Goal: Transaction & Acquisition: Book appointment/travel/reservation

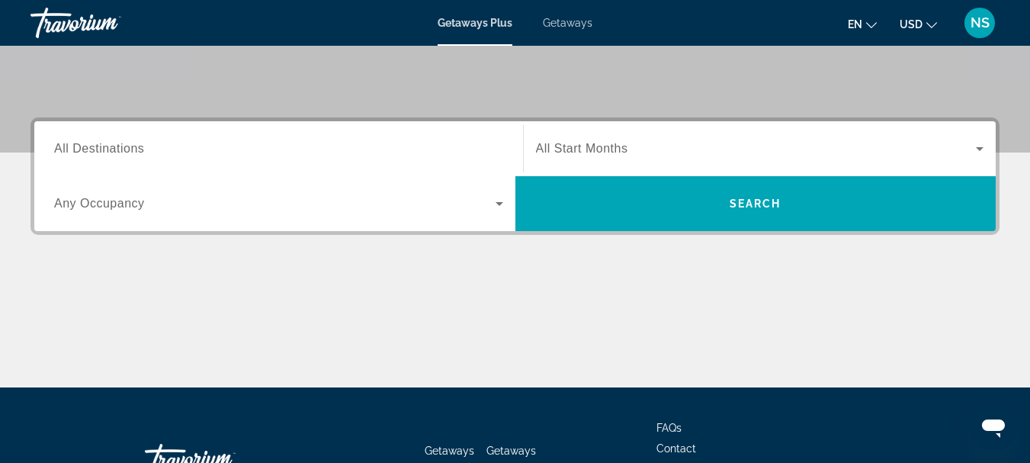
scroll to position [229, 0]
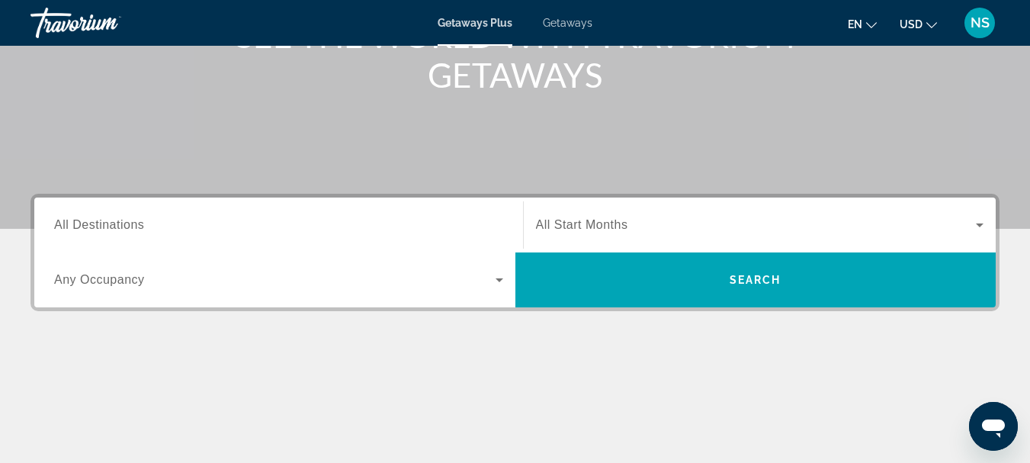
click at [980, 32] on div "NS" at bounding box center [979, 23] width 30 height 30
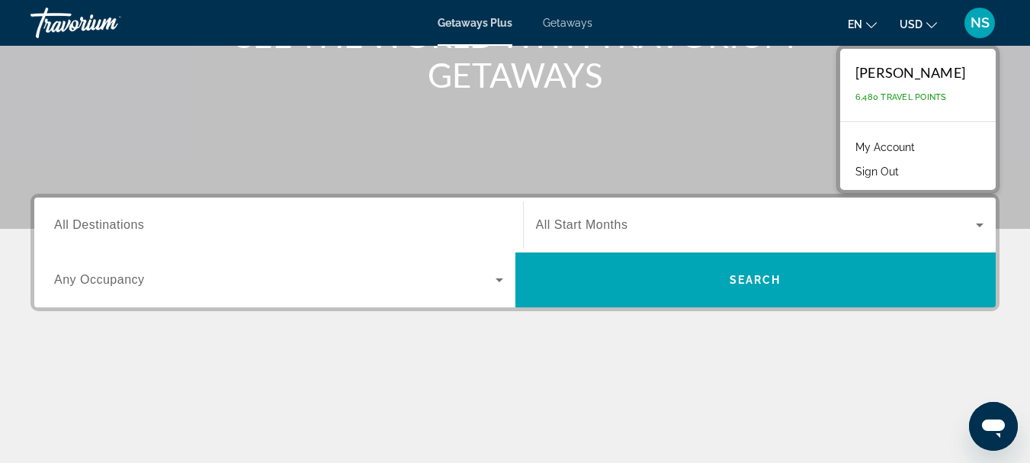
click at [430, 123] on div "Main content" at bounding box center [515, -1] width 1030 height 457
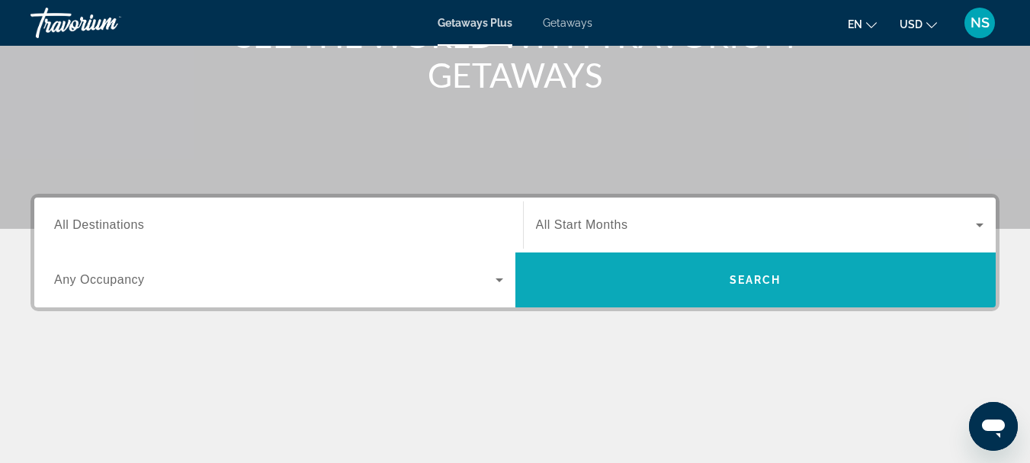
click at [728, 283] on span "Search widget" at bounding box center [755, 279] width 481 height 37
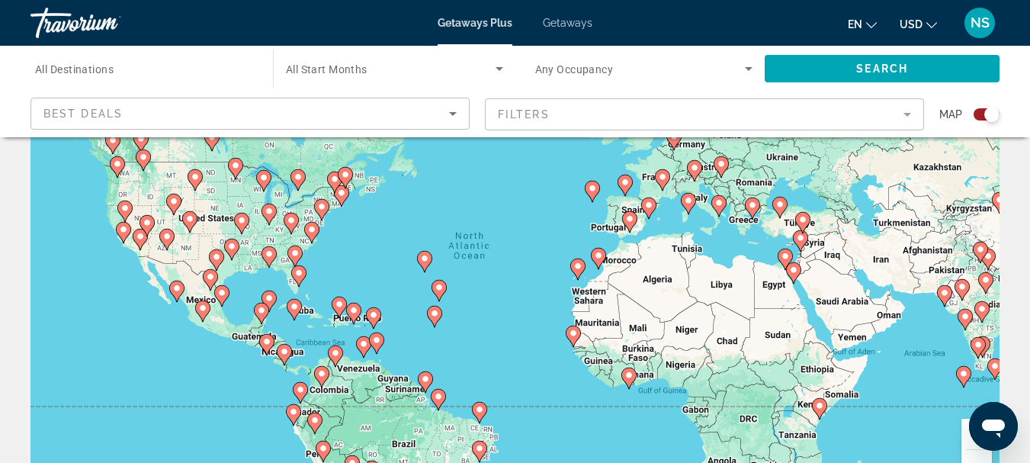
scroll to position [76, 0]
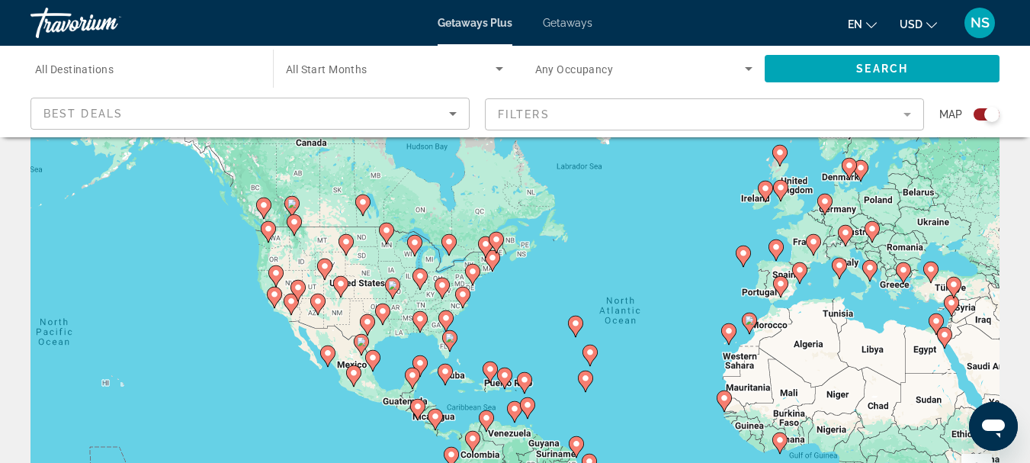
drag, startPoint x: 453, startPoint y: 376, endPoint x: 580, endPoint y: 404, distance: 129.4
click at [580, 404] on div "To activate drag with keyboard, press Alt + Enter. Once in keyboard drag state,…" at bounding box center [514, 304] width 969 height 457
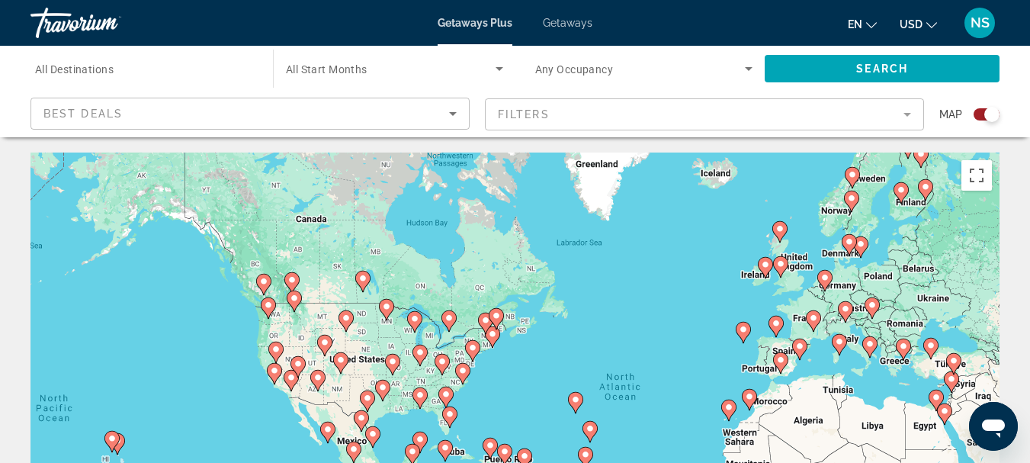
scroll to position [152, 0]
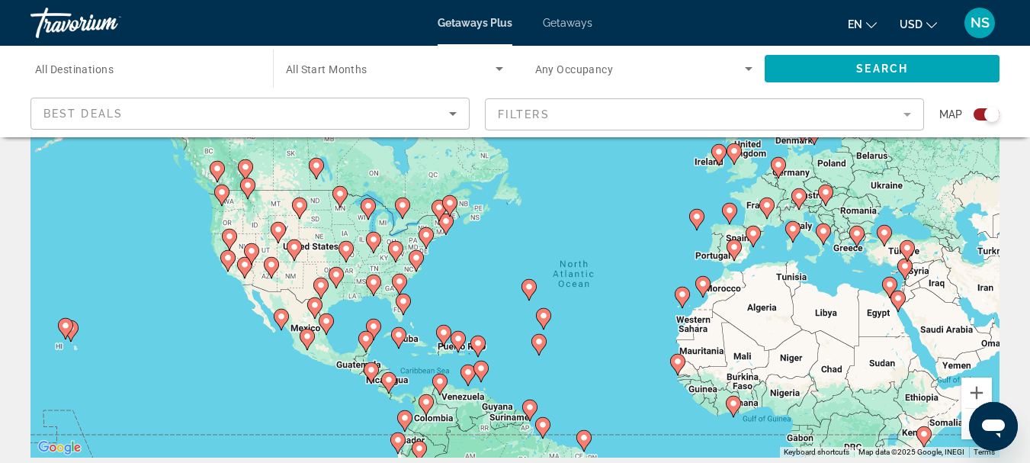
drag, startPoint x: 675, startPoint y: 304, endPoint x: 630, endPoint y: 339, distance: 57.0
click at [630, 339] on div "To activate drag with keyboard, press Alt + Enter. Once in keyboard drag state,…" at bounding box center [514, 228] width 969 height 457
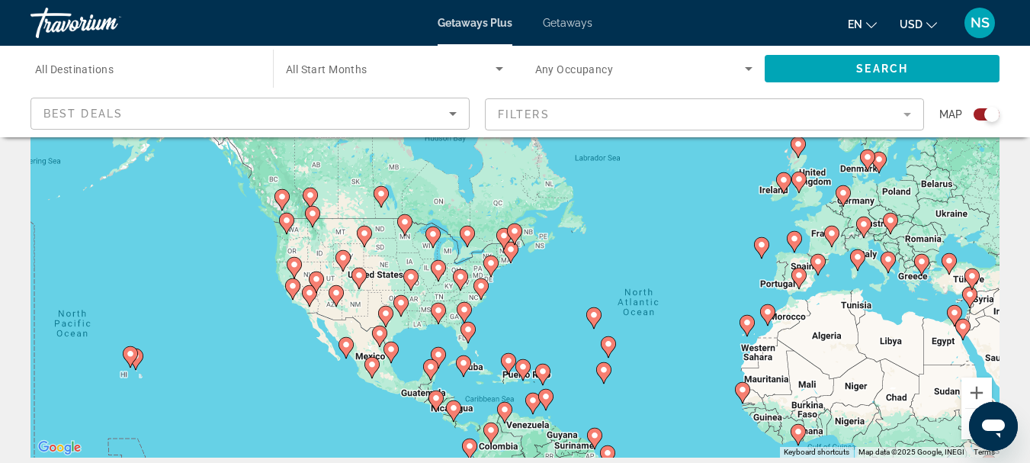
drag, startPoint x: 485, startPoint y: 270, endPoint x: 552, endPoint y: 302, distance: 74.3
click at [552, 302] on div "To activate drag with keyboard, press Alt + Enter. Once in keyboard drag state,…" at bounding box center [514, 228] width 969 height 457
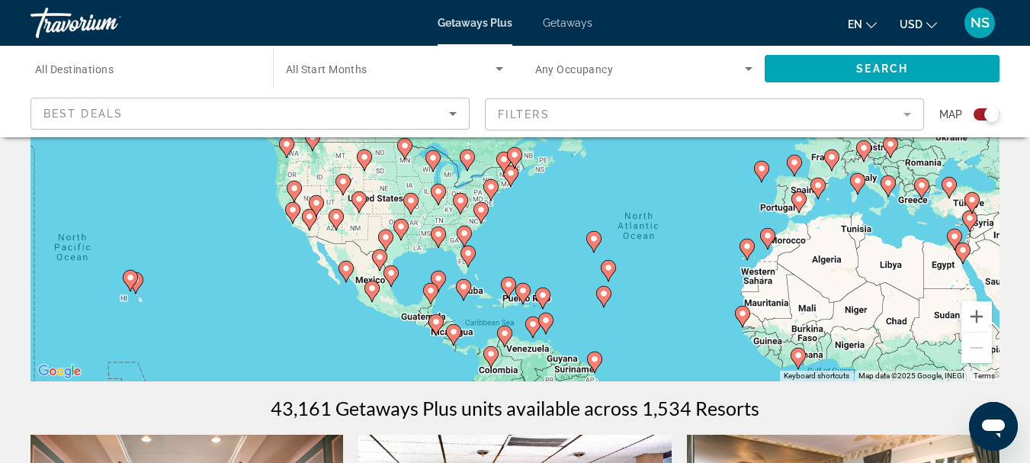
click at [389, 273] on image "Main content" at bounding box center [390, 272] width 9 height 9
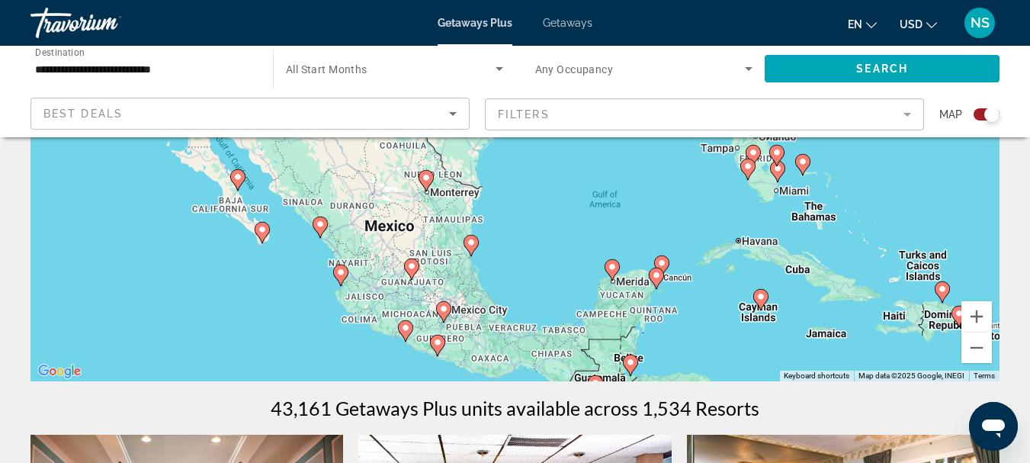
drag, startPoint x: 434, startPoint y: 275, endPoint x: 389, endPoint y: 383, distance: 116.2
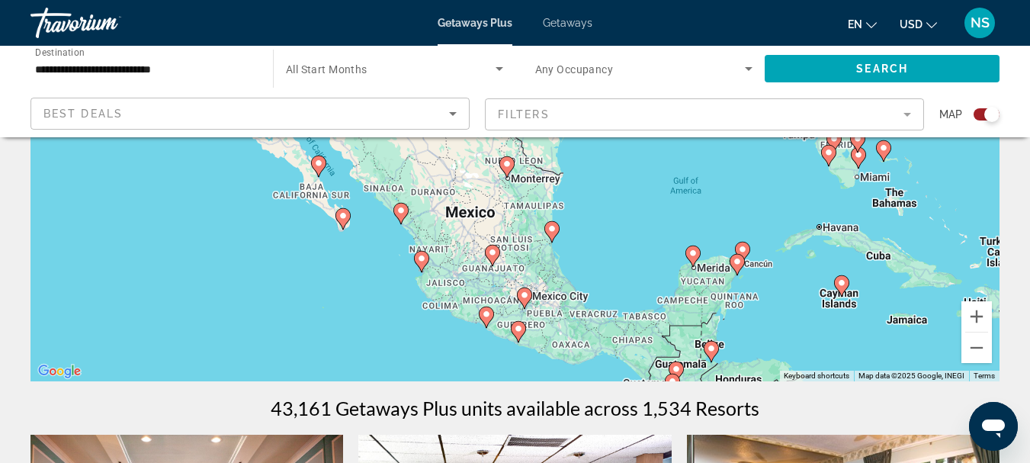
drag, startPoint x: 597, startPoint y: 283, endPoint x: 677, endPoint y: 277, distance: 81.0
click at [677, 277] on div "To activate drag with keyboard, press Alt + Enter. Once in keyboard drag state,…" at bounding box center [514, 152] width 969 height 457
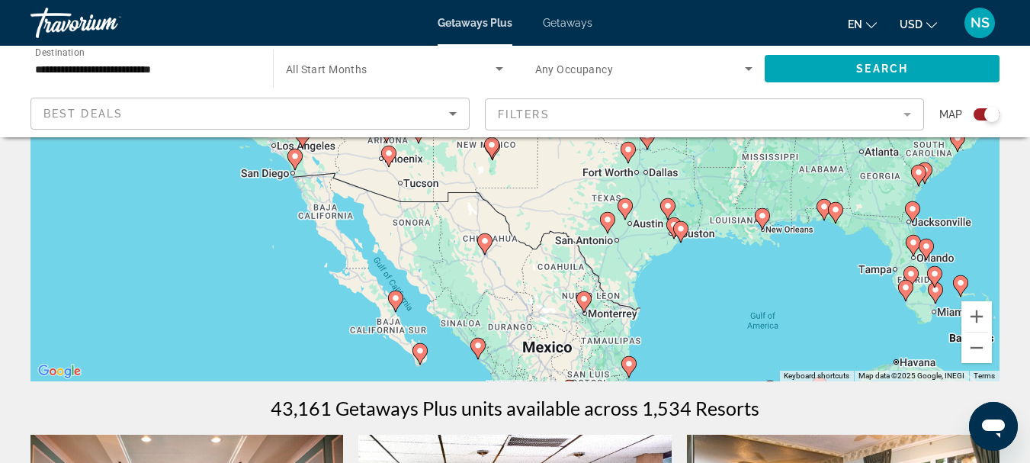
drag, startPoint x: 585, startPoint y: 213, endPoint x: 665, endPoint y: 354, distance: 162.1
click at [665, 354] on div "To activate drag with keyboard, press Alt + Enter. Once in keyboard drag state,…" at bounding box center [514, 152] width 969 height 457
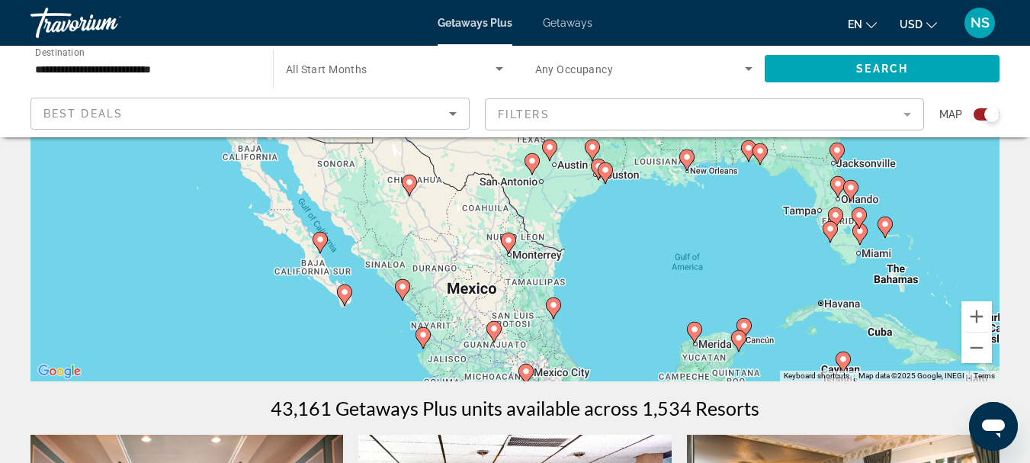
drag, startPoint x: 733, startPoint y: 314, endPoint x: 655, endPoint y: 253, distance: 99.4
click at [655, 253] on div "To activate drag with keyboard, press Alt + Enter. Once in keyboard drag state,…" at bounding box center [514, 152] width 969 height 457
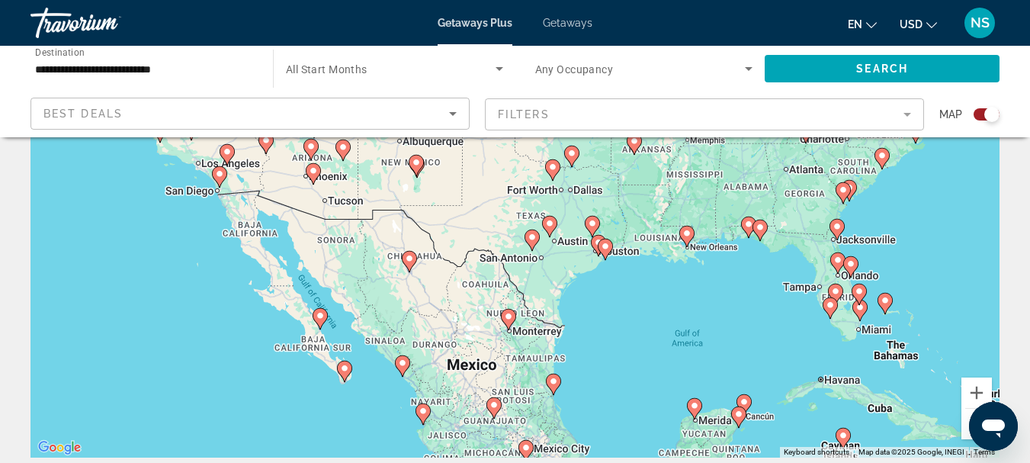
scroll to position [305, 0]
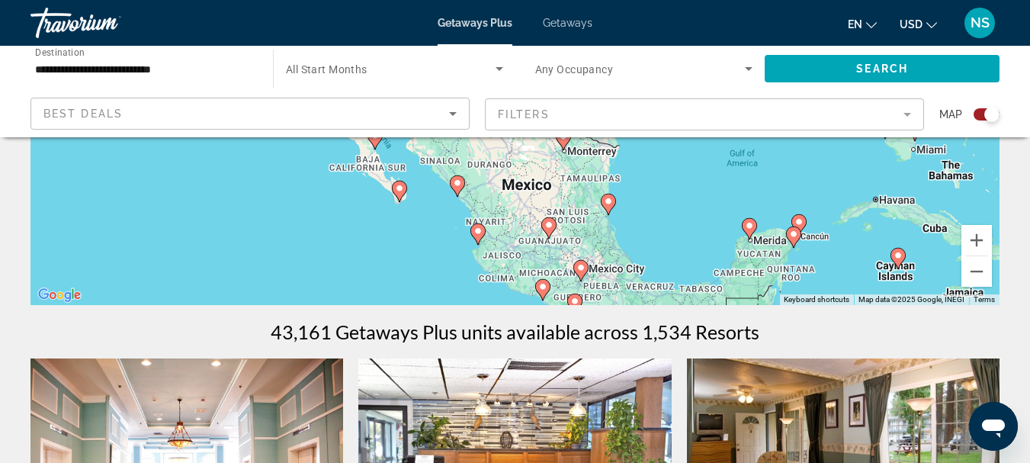
drag, startPoint x: 620, startPoint y: 251, endPoint x: 680, endPoint y: 224, distance: 65.5
click at [680, 224] on div "To activate drag with keyboard, press Alt + Enter. Once in keyboard drag state,…" at bounding box center [514, 76] width 969 height 457
click at [607, 205] on image "Main content" at bounding box center [608, 201] width 9 height 9
type input "**********"
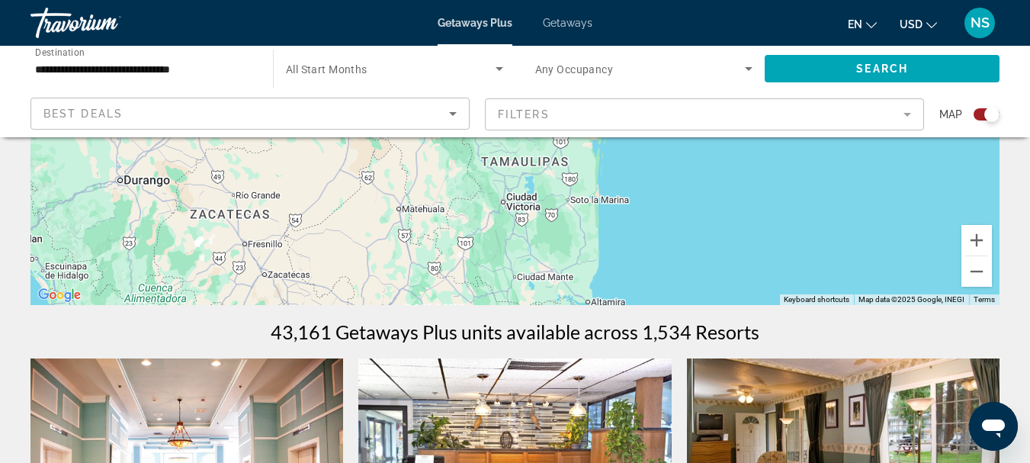
drag, startPoint x: 664, startPoint y: 239, endPoint x: 371, endPoint y: -85, distance: 437.0
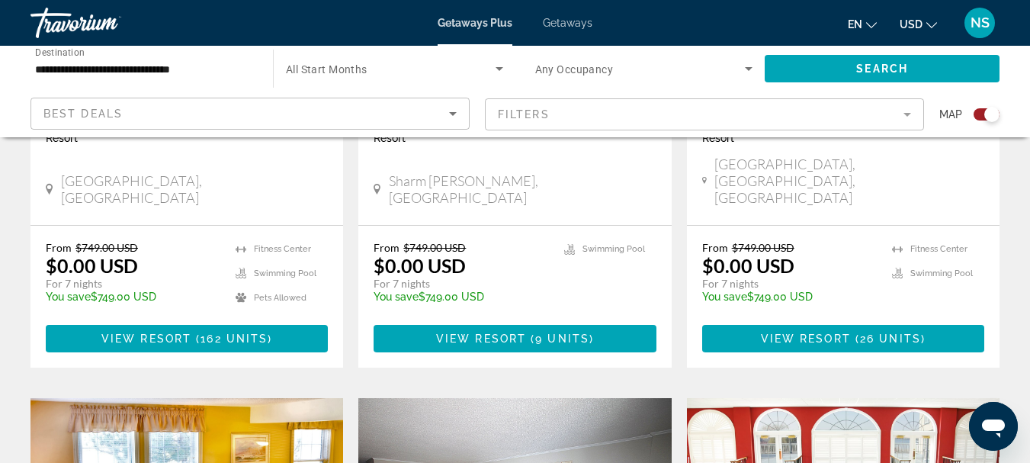
scroll to position [1042, 0]
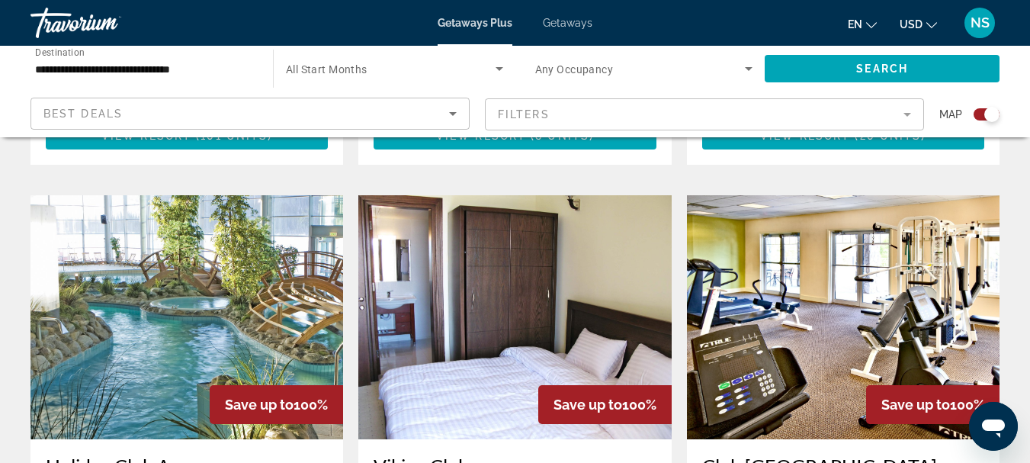
click at [744, 62] on icon "Search widget" at bounding box center [748, 68] width 18 height 18
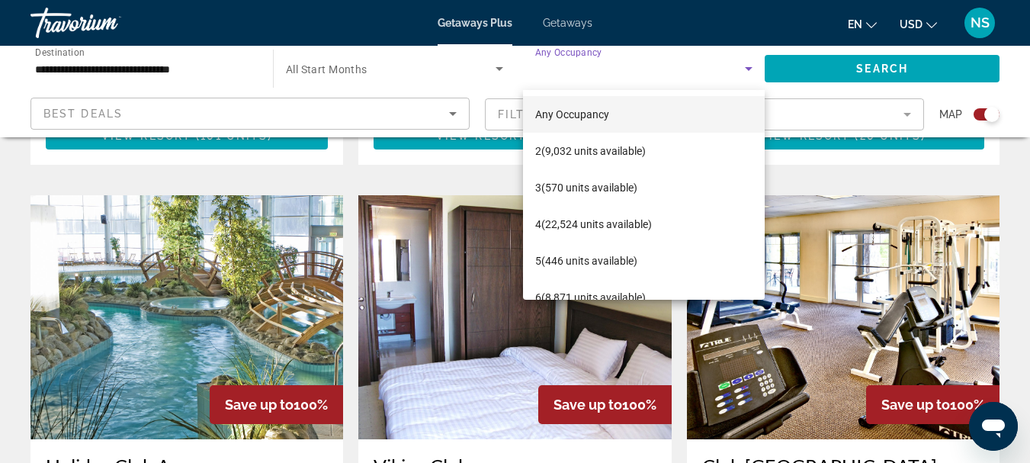
click at [1017, 75] on div at bounding box center [515, 231] width 1030 height 463
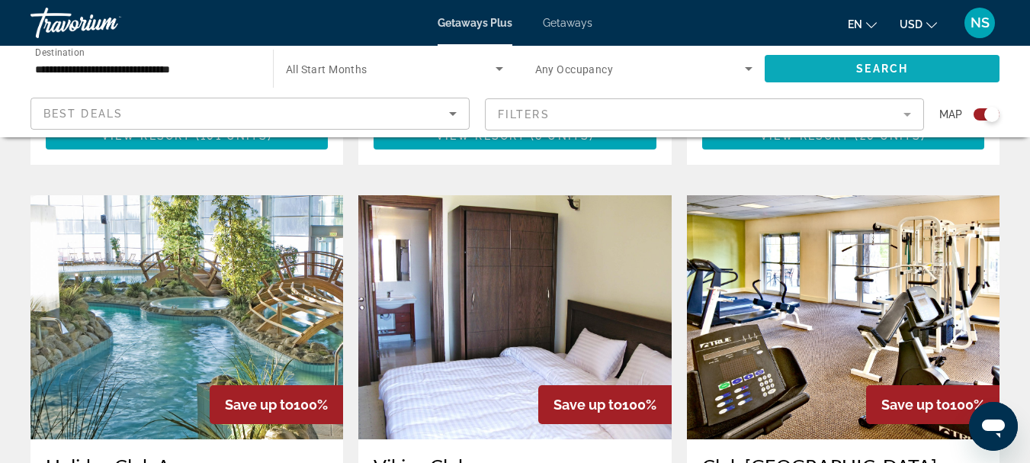
click at [882, 69] on span "Search" at bounding box center [882, 68] width 52 height 12
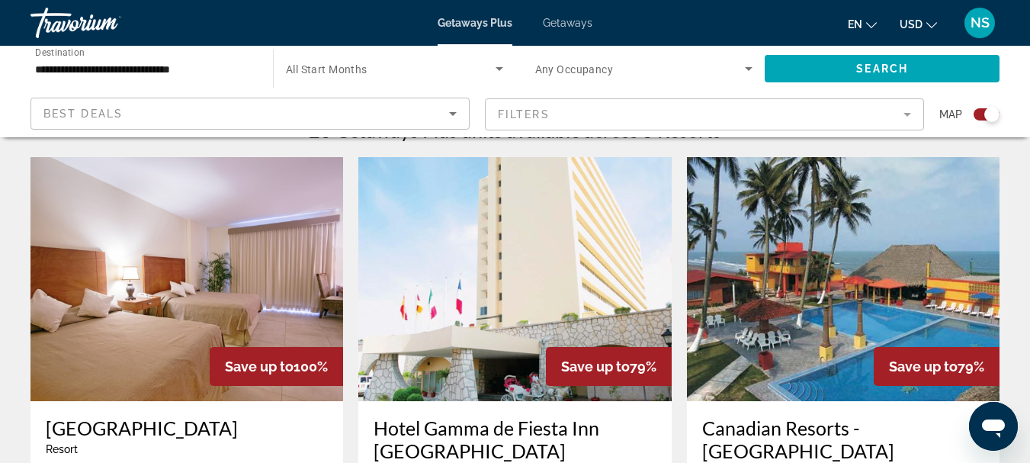
scroll to position [533, 0]
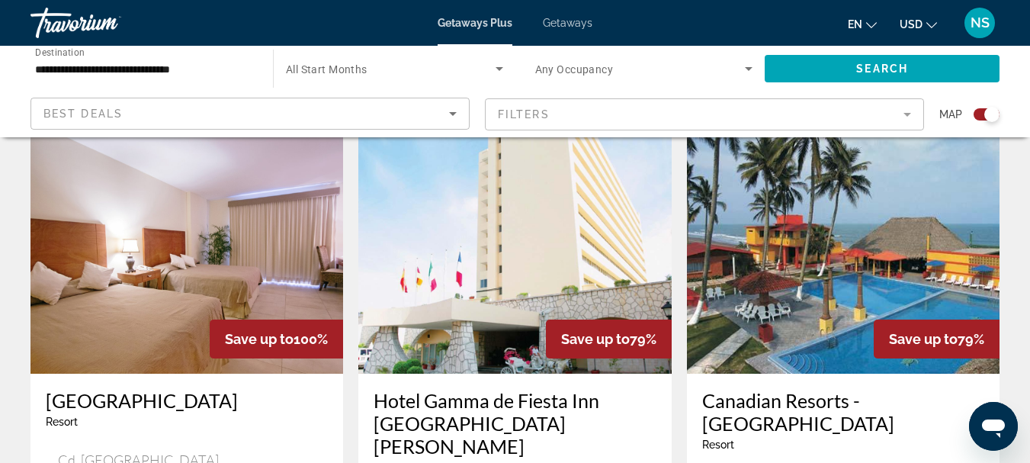
click at [914, 244] on img "Main content" at bounding box center [843, 252] width 312 height 244
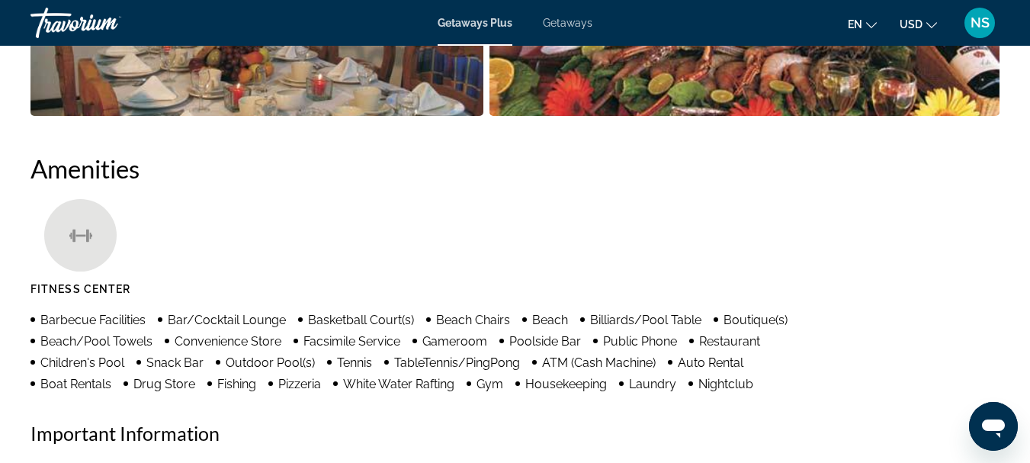
scroll to position [1372, 0]
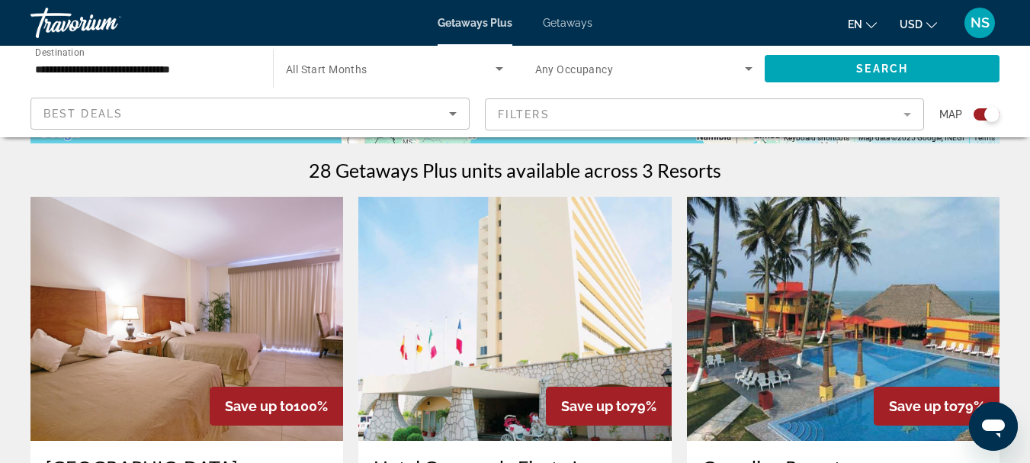
scroll to position [457, 0]
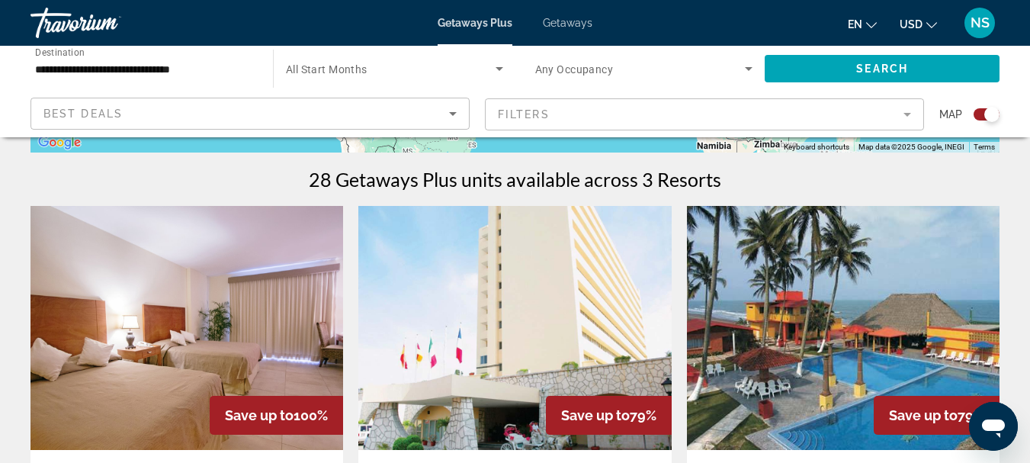
click at [585, 315] on img "Main content" at bounding box center [514, 328] width 312 height 244
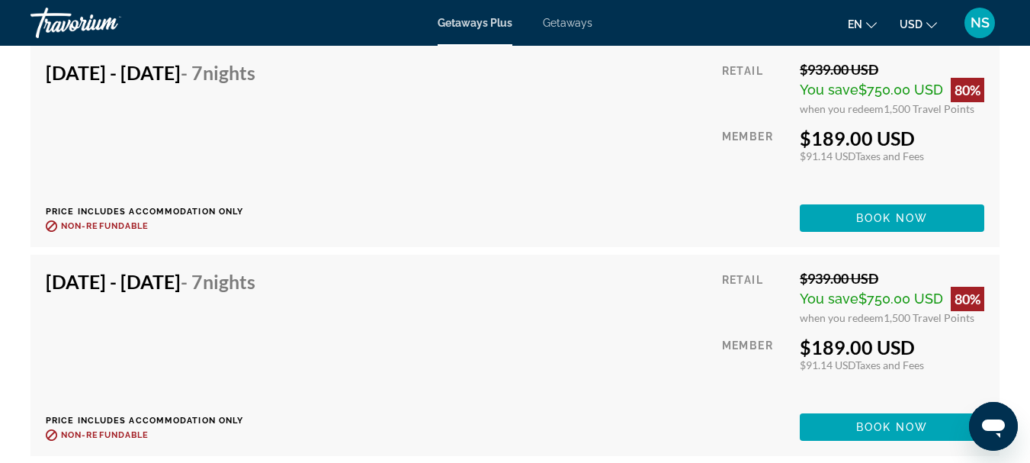
scroll to position [4115, 0]
